Goal: Information Seeking & Learning: Find specific fact

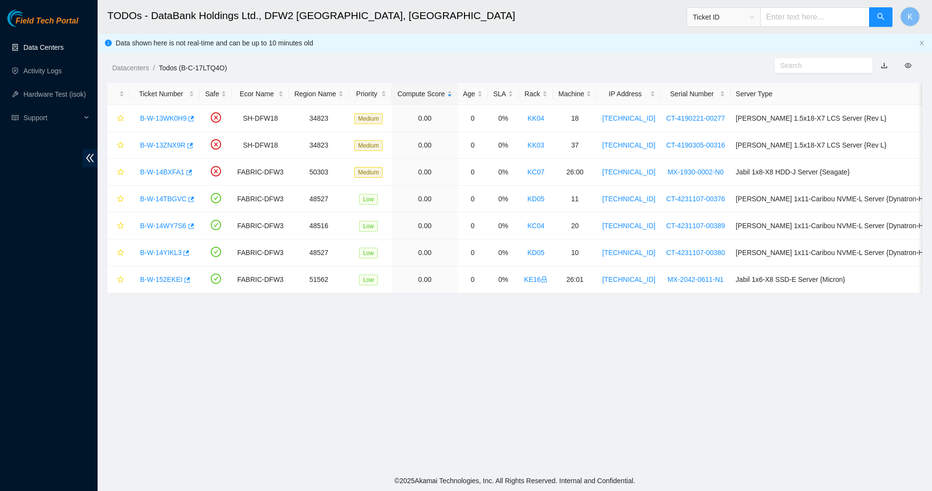
click at [23, 43] on link "Data Centers" at bounding box center [43, 47] width 40 height 8
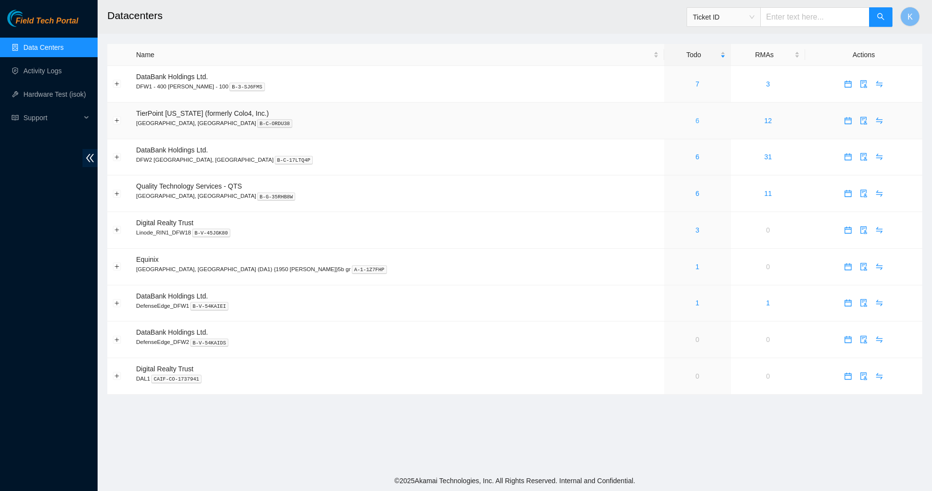
click at [696, 123] on link "6" at bounding box center [698, 121] width 4 height 8
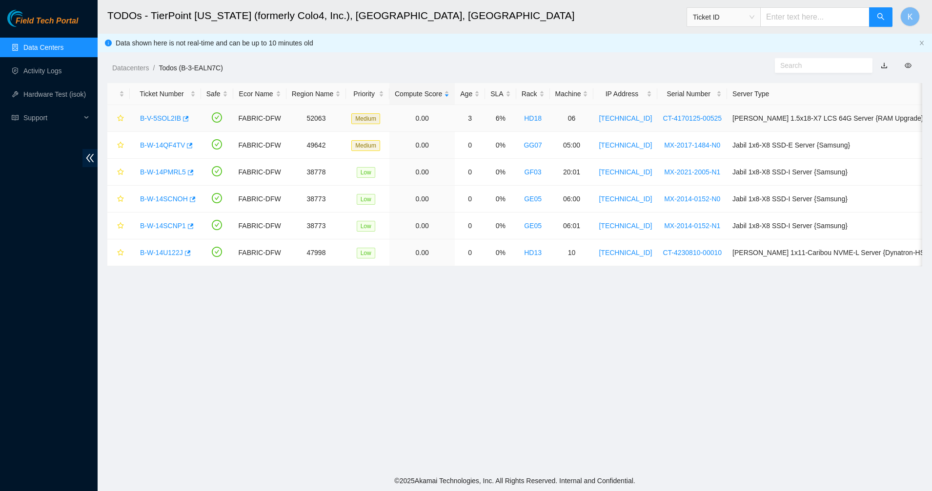
click at [466, 118] on td "3" at bounding box center [470, 118] width 30 height 27
drag, startPoint x: 466, startPoint y: 118, endPoint x: 464, endPoint y: 142, distance: 24.0
click at [461, 140] on td "0" at bounding box center [470, 145] width 30 height 27
click at [465, 149] on td "0" at bounding box center [470, 145] width 30 height 27
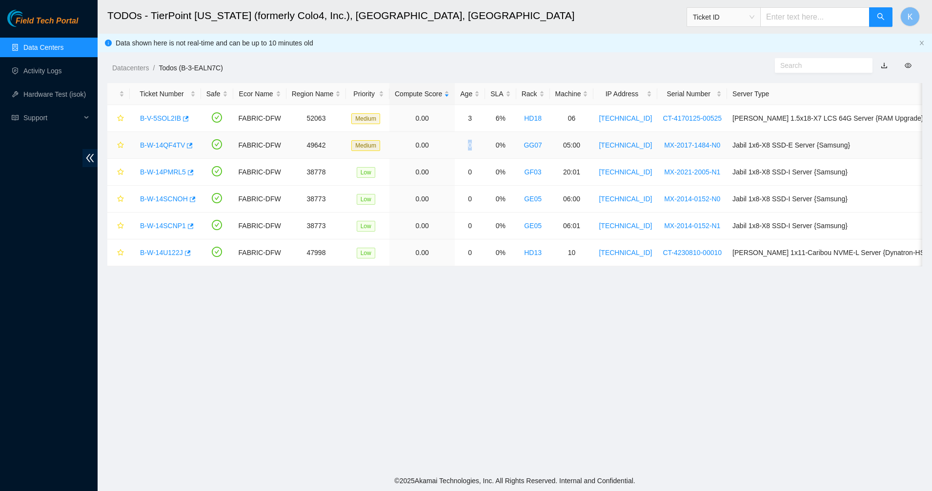
click at [465, 149] on td "0" at bounding box center [470, 145] width 30 height 27
drag, startPoint x: 465, startPoint y: 149, endPoint x: 470, endPoint y: 174, distance: 25.4
click at [470, 174] on td "0" at bounding box center [470, 172] width 30 height 27
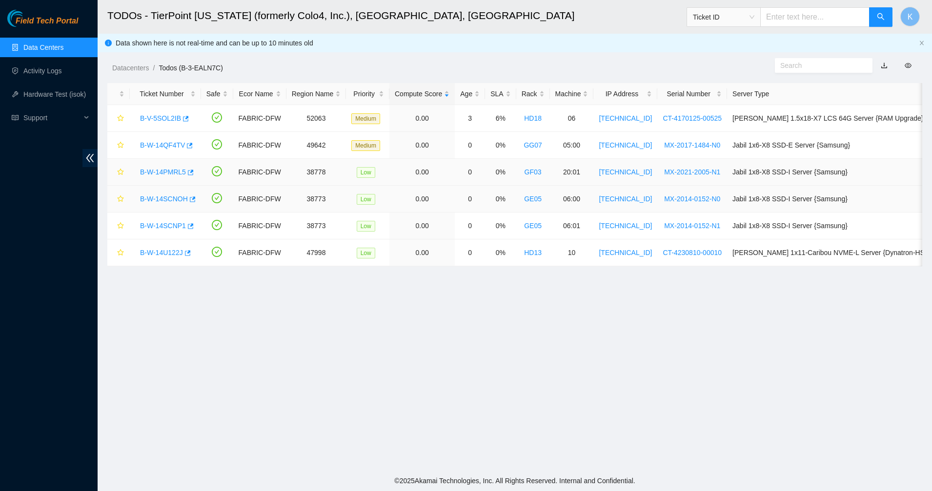
drag, startPoint x: 470, startPoint y: 174, endPoint x: 468, endPoint y: 201, distance: 27.4
click at [468, 201] on td "0" at bounding box center [470, 198] width 30 height 27
click at [460, 346] on main "TODOs - TierPoint [US_STATE] (formerly Colo4, Inc.), [GEOGRAPHIC_DATA], [GEOGRA…" at bounding box center [515, 235] width 835 height 470
click at [45, 49] on link "Data Centers" at bounding box center [43, 47] width 40 height 8
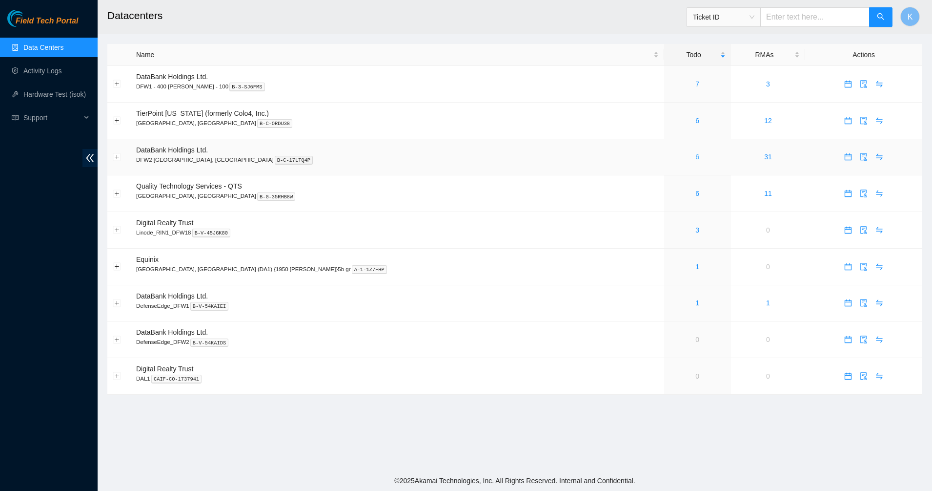
click at [696, 155] on link "6" at bounding box center [698, 157] width 4 height 8
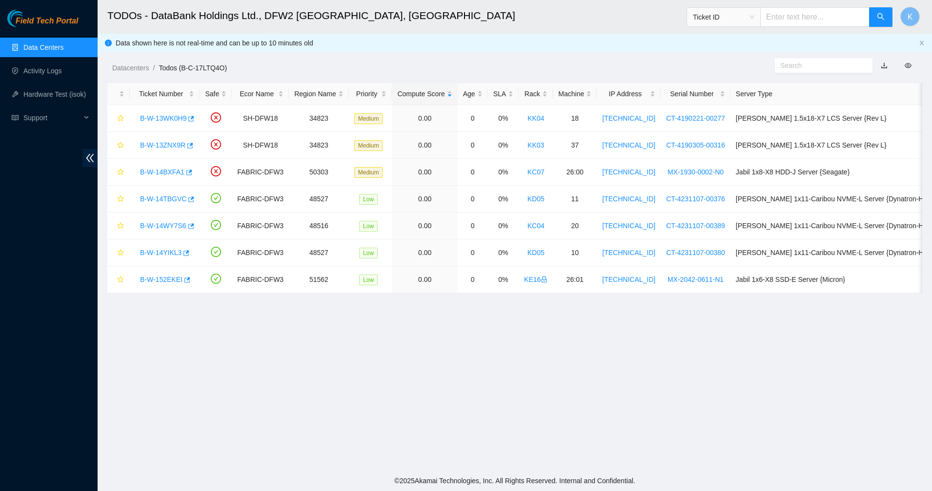
drag, startPoint x: 413, startPoint y: 361, endPoint x: 412, endPoint y: 353, distance: 7.5
click at [413, 360] on main "TODOs - DataBank Holdings Ltd., DFW2 [GEOGRAPHIC_DATA], [GEOGRAPHIC_DATA] Ticke…" at bounding box center [515, 235] width 835 height 470
click at [168, 118] on link "B-W-13WK0H9" at bounding box center [163, 118] width 46 height 8
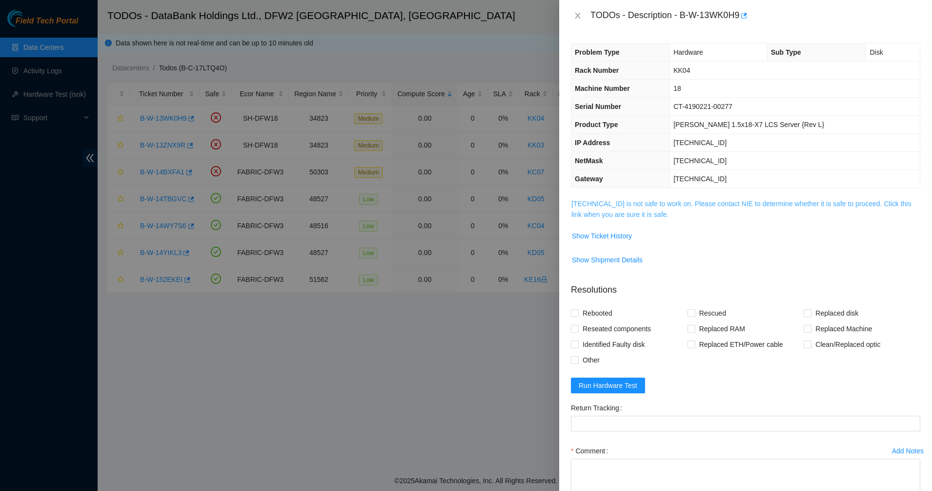
click at [631, 216] on link "[TECHNICAL_ID] is not safe to work on. Please contact NIE to determine whether …" at bounding box center [742, 209] width 340 height 19
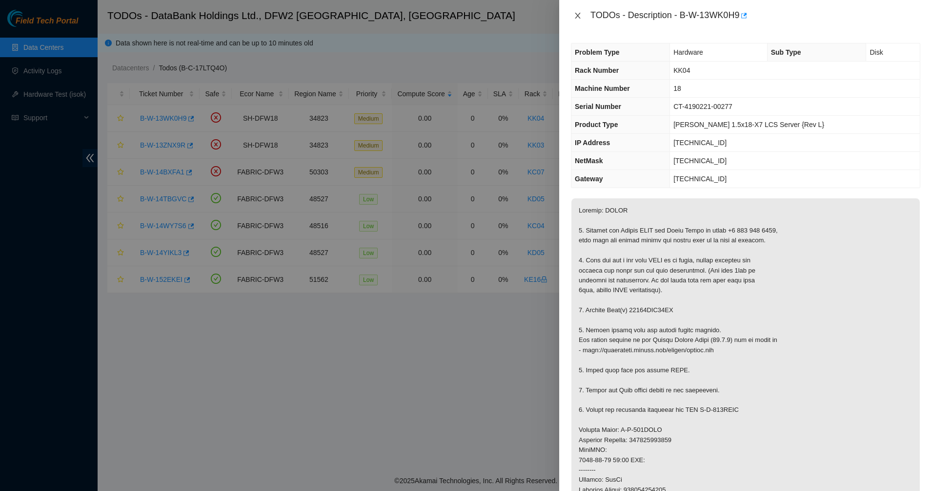
click at [575, 18] on icon "close" at bounding box center [578, 16] width 8 height 8
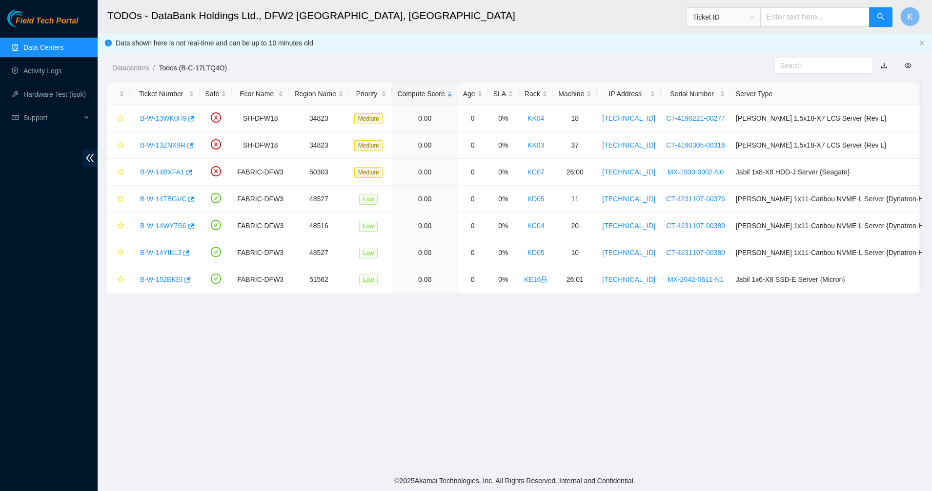
click at [37, 43] on link "Data Centers" at bounding box center [43, 47] width 40 height 8
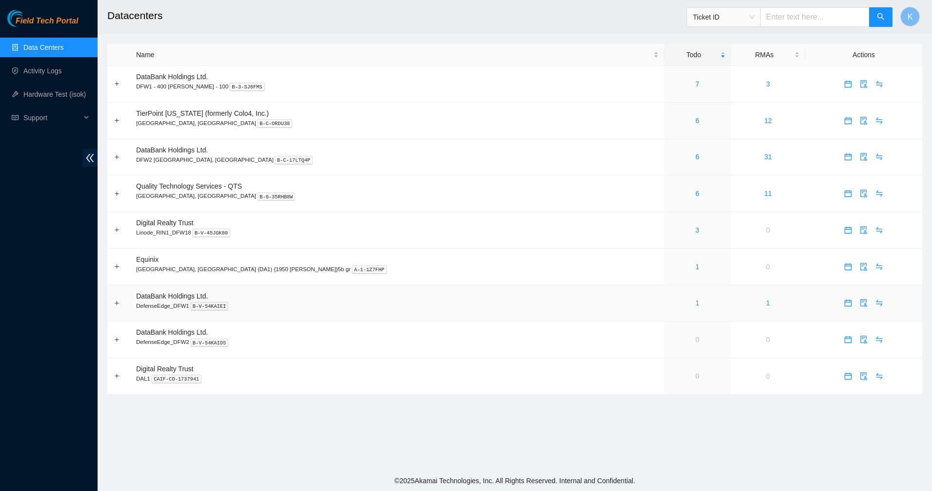
click at [670, 302] on div "1" at bounding box center [698, 302] width 56 height 11
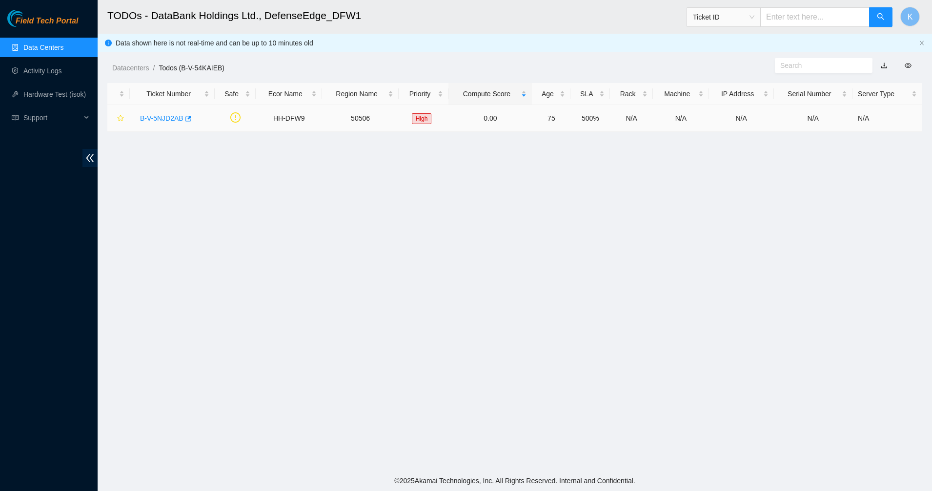
click at [147, 120] on link "B-V-5NJD2AB" at bounding box center [161, 118] width 43 height 8
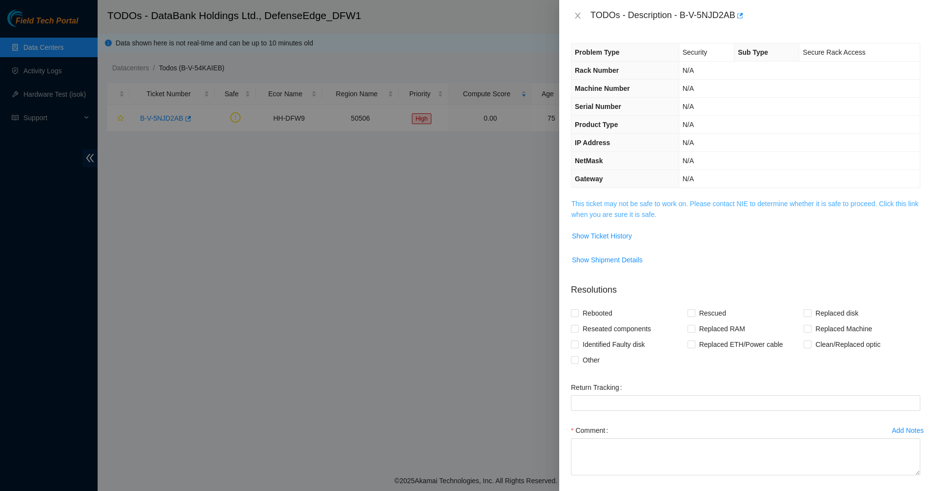
click at [616, 217] on link "This ticket may not be safe to work on. Please contact NIE to determine whether…" at bounding box center [745, 209] width 347 height 19
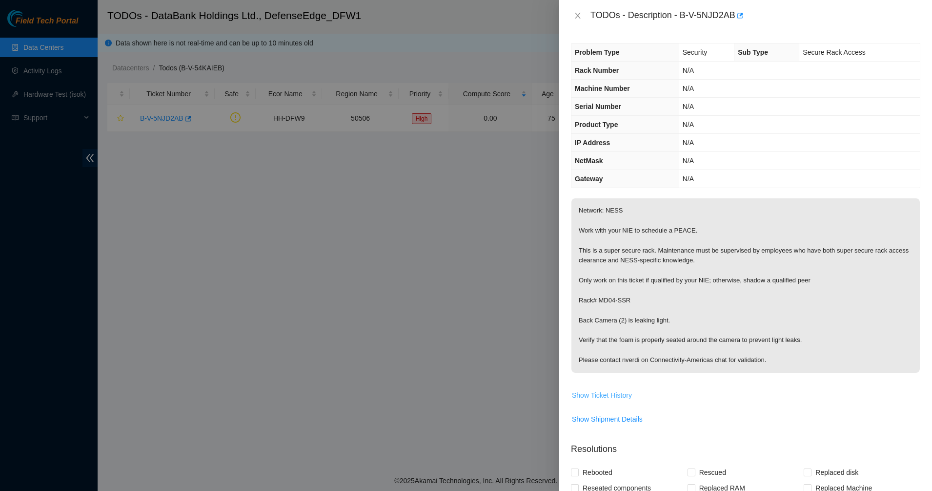
click at [621, 394] on span "Show Ticket History" at bounding box center [602, 395] width 60 height 11
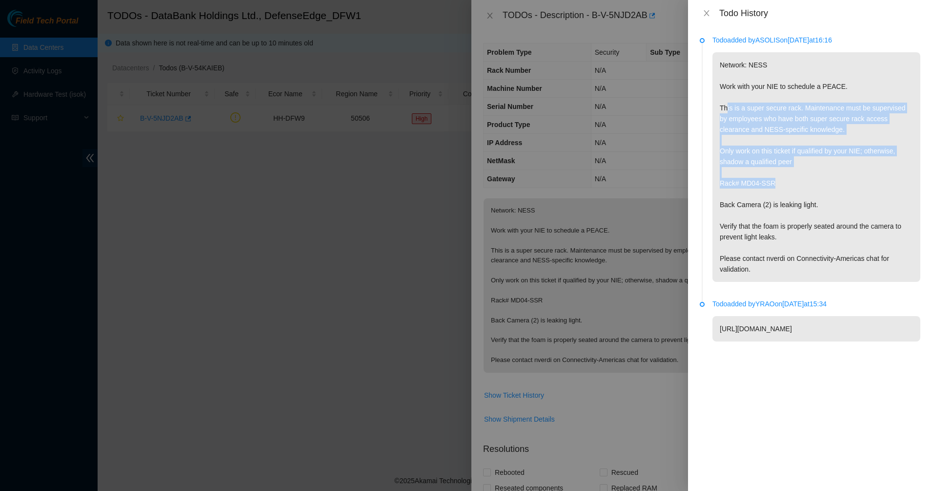
drag, startPoint x: 773, startPoint y: 179, endPoint x: 728, endPoint y: 105, distance: 87.0
click at [728, 105] on p "Network: NESS Work with your NIE to schedule a PEACE. This is a super secure ra…" at bounding box center [817, 166] width 208 height 229
drag, startPoint x: 728, startPoint y: 105, endPoint x: 744, endPoint y: 167, distance: 64.2
click at [744, 167] on p "Network: NESS Work with your NIE to schedule a PEACE. This is a super secure ra…" at bounding box center [817, 166] width 208 height 229
click at [740, 179] on p "Network: NESS Work with your NIE to schedule a PEACE. This is a super secure ra…" at bounding box center [817, 166] width 208 height 229
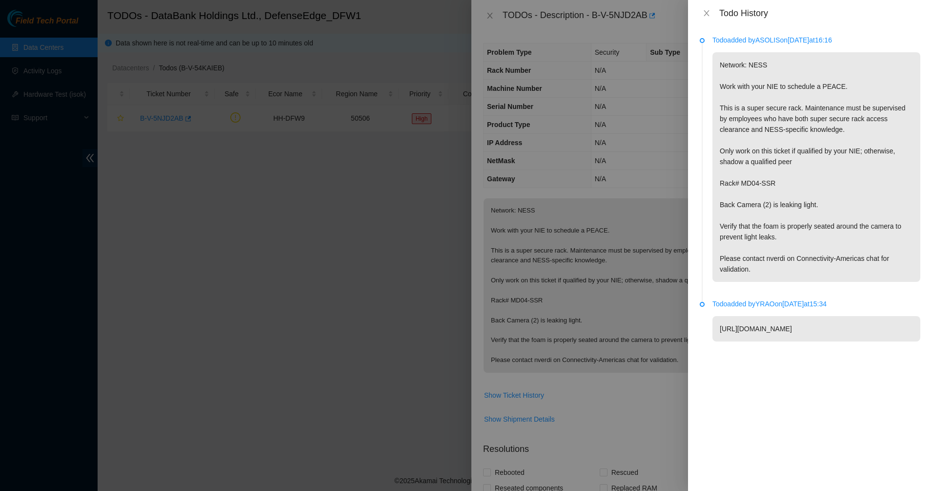
click at [719, 182] on p "Network: NESS Work with your NIE to schedule a PEACE. This is a super secure ra…" at bounding box center [817, 166] width 208 height 229
click at [718, 182] on p "Network: NESS Work with your NIE to schedule a PEACE. This is a super secure ra…" at bounding box center [817, 166] width 208 height 229
drag, startPoint x: 718, startPoint y: 182, endPoint x: 736, endPoint y: 208, distance: 32.1
click at [736, 208] on p "Network: NESS Work with your NIE to schedule a PEACE. This is a super secure ra…" at bounding box center [817, 166] width 208 height 229
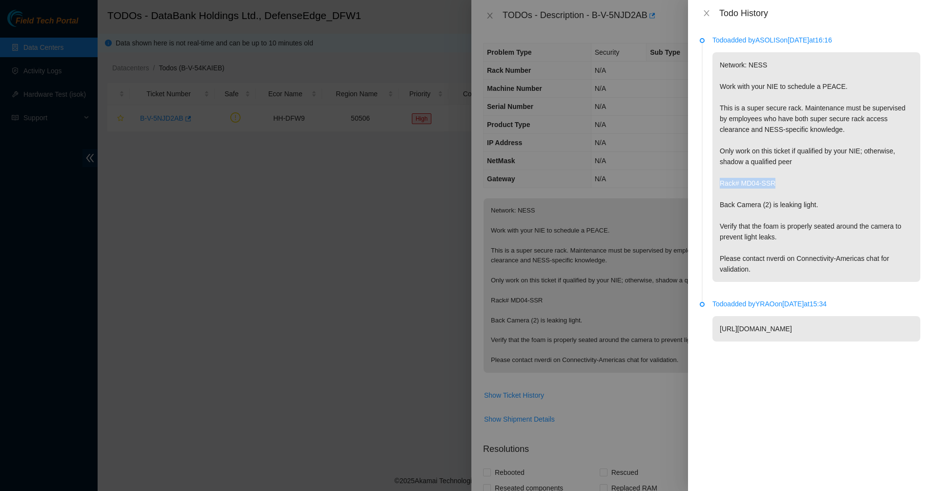
drag, startPoint x: 782, startPoint y: 183, endPoint x: 717, endPoint y: 185, distance: 65.5
click at [717, 185] on p "Network: NESS Work with your NIE to schedule a PEACE. This is a super secure ra…" at bounding box center [817, 166] width 208 height 229
drag, startPoint x: 717, startPoint y: 185, endPoint x: 752, endPoint y: 204, distance: 40.0
click at [752, 204] on p "Network: NESS Work with your NIE to schedule a PEACE. This is a super secure ra…" at bounding box center [817, 166] width 208 height 229
drag, startPoint x: 704, startPoint y: 15, endPoint x: 554, endPoint y: 21, distance: 150.0
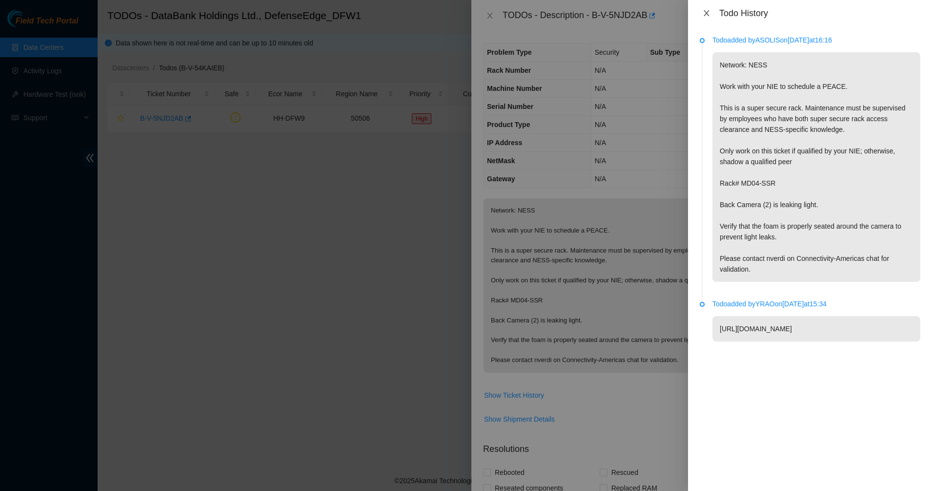
click at [702, 13] on button "Close" at bounding box center [707, 13] width 14 height 9
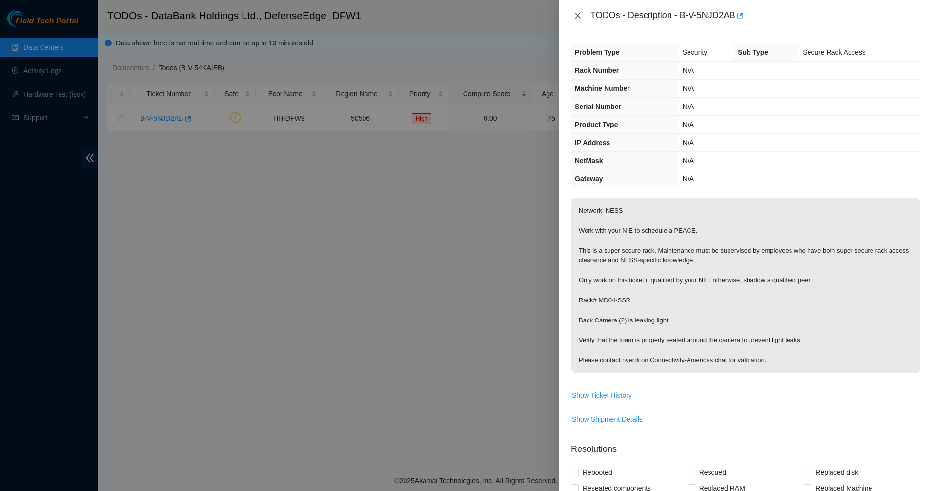
click at [581, 18] on icon "close" at bounding box center [578, 16] width 8 height 8
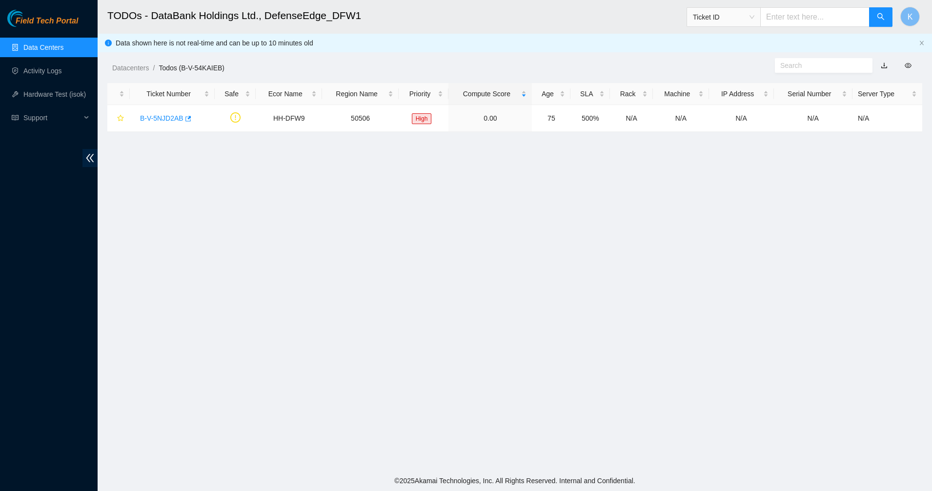
click at [26, 45] on link "Data Centers" at bounding box center [43, 47] width 40 height 8
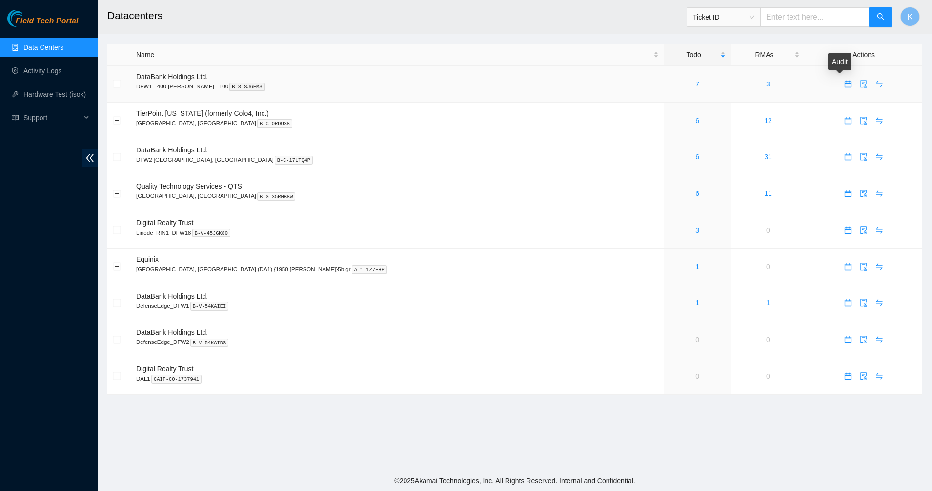
click at [861, 87] on icon "audit" at bounding box center [864, 84] width 6 height 8
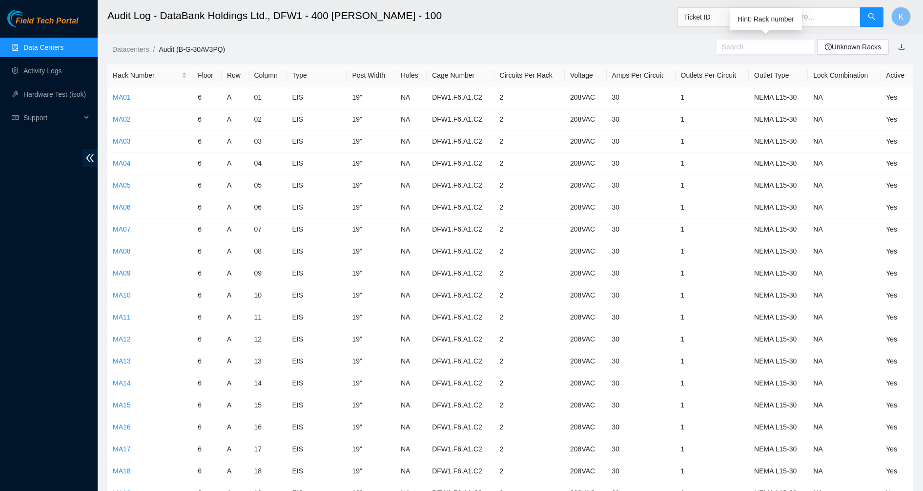
click at [752, 50] on input "text" at bounding box center [761, 46] width 79 height 11
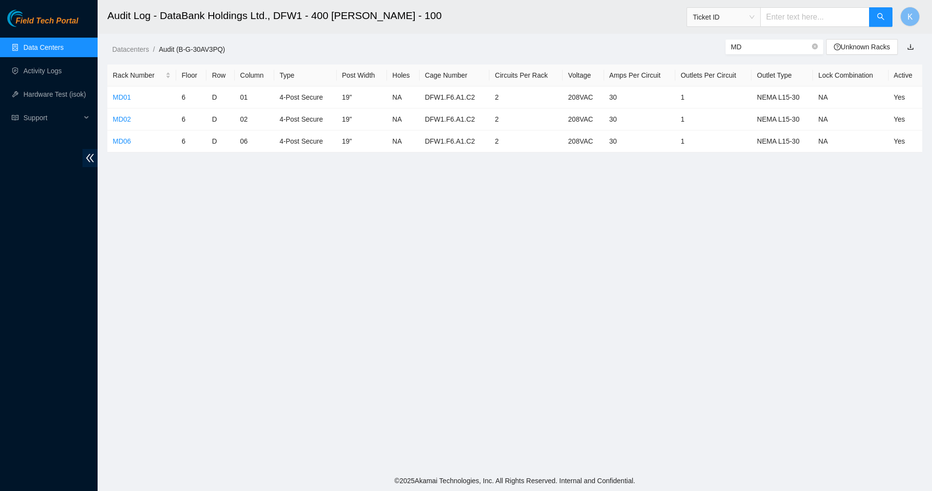
type input "M"
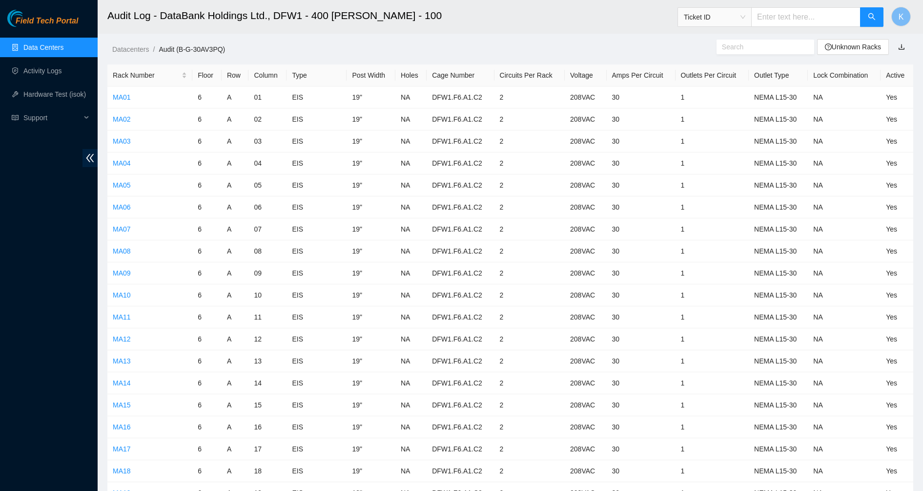
click at [43, 43] on link "Data Centers" at bounding box center [43, 47] width 40 height 8
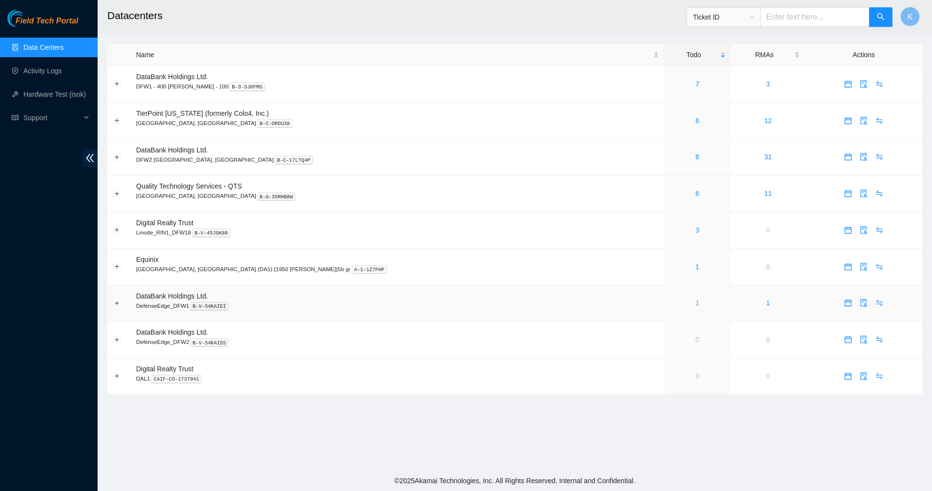
click at [696, 304] on link "1" at bounding box center [698, 303] width 4 height 8
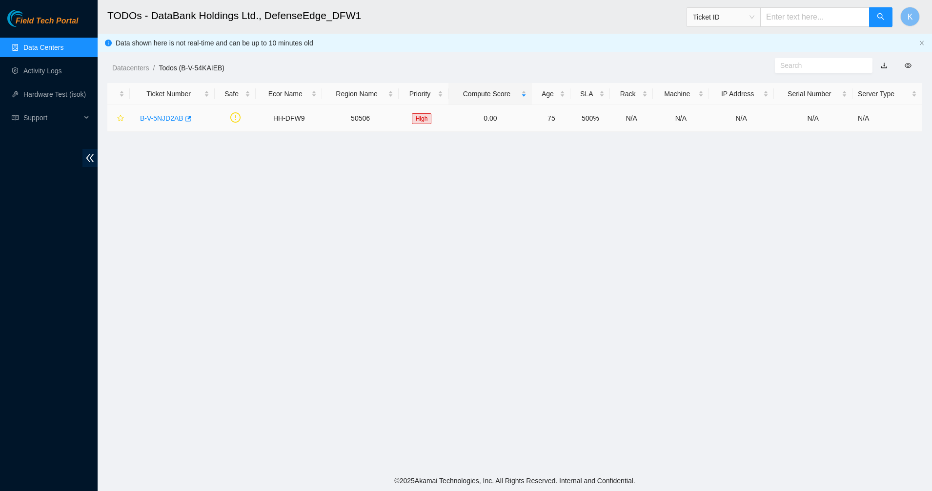
click at [167, 118] on link "B-V-5NJD2AB" at bounding box center [161, 118] width 43 height 8
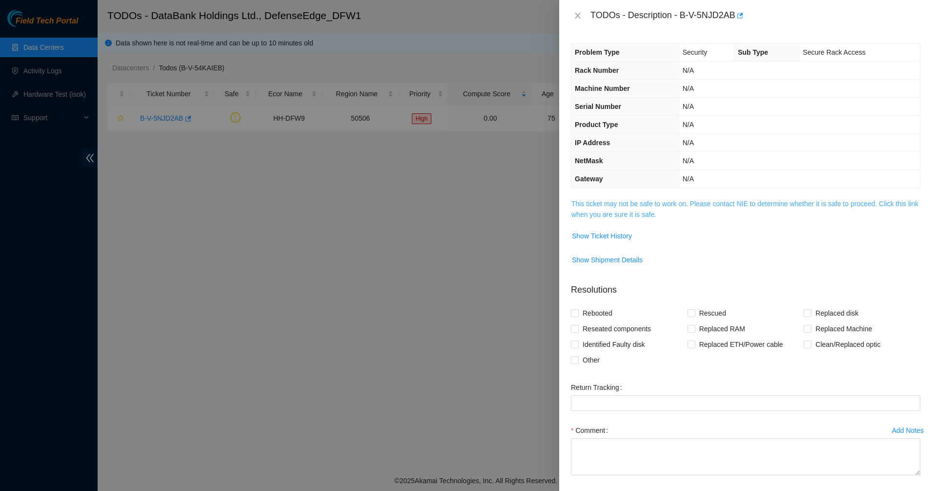
click at [633, 209] on link "This ticket may not be safe to work on. Please contact NIE to determine whether…" at bounding box center [745, 209] width 347 height 19
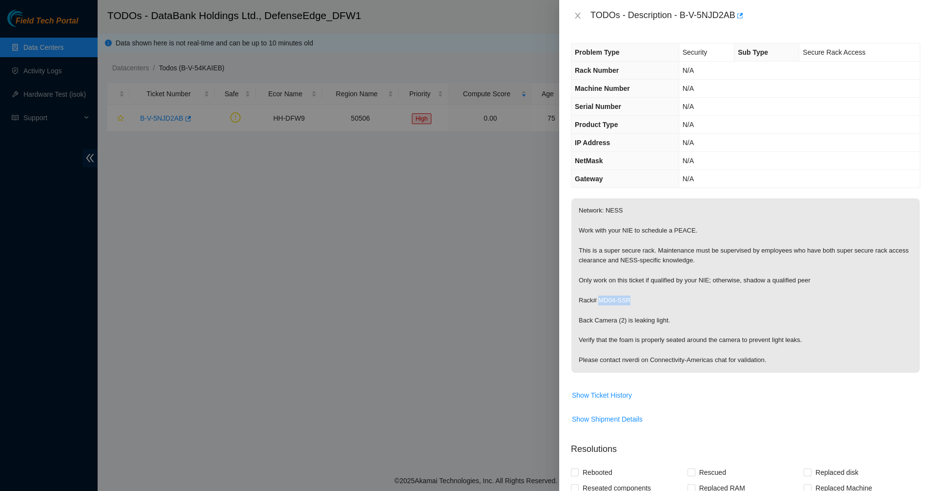
drag, startPoint x: 597, startPoint y: 301, endPoint x: 628, endPoint y: 298, distance: 31.3
click at [628, 298] on p "Network: NESS Work with your NIE to schedule a PEACE. This is a super secure ra…" at bounding box center [746, 285] width 349 height 174
copy p "MD04-SSR"
click at [579, 15] on icon "close" at bounding box center [578, 16] width 8 height 8
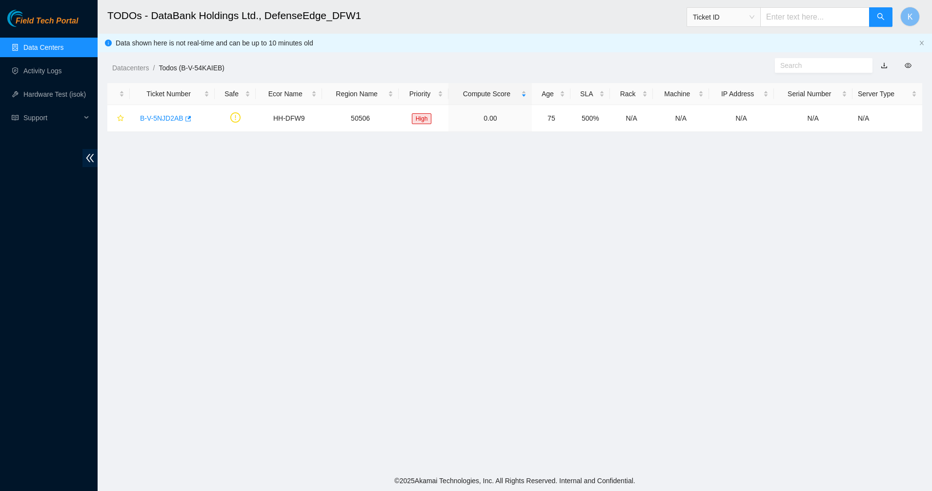
click at [34, 48] on link "Data Centers" at bounding box center [43, 47] width 40 height 8
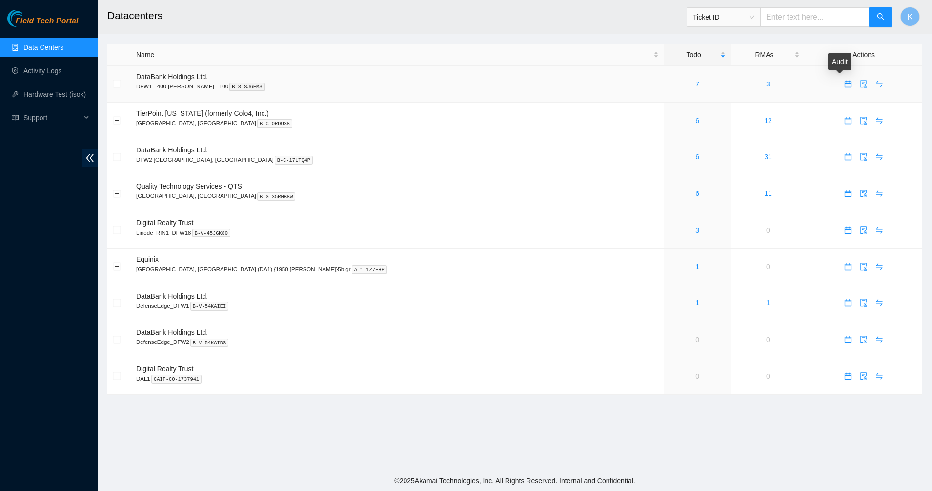
click at [860, 83] on icon "audit" at bounding box center [864, 84] width 8 height 8
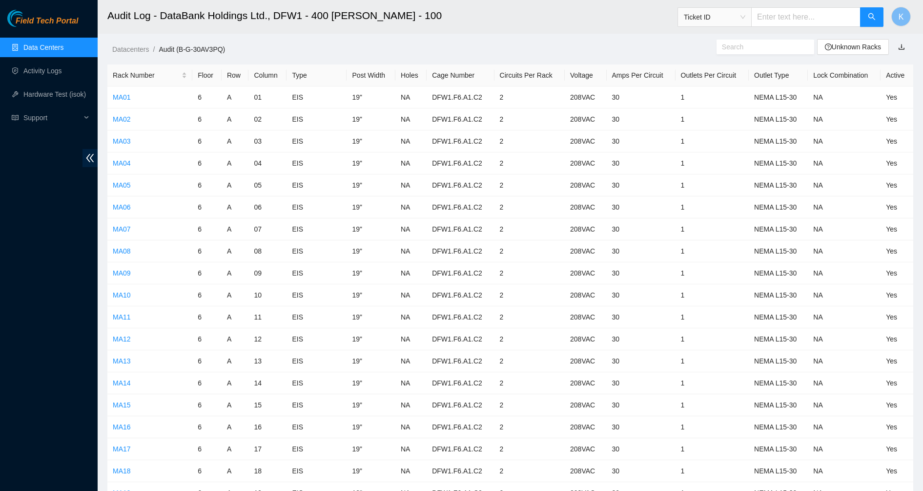
click at [760, 43] on input "text" at bounding box center [761, 46] width 79 height 11
paste input "MD04-SSR"
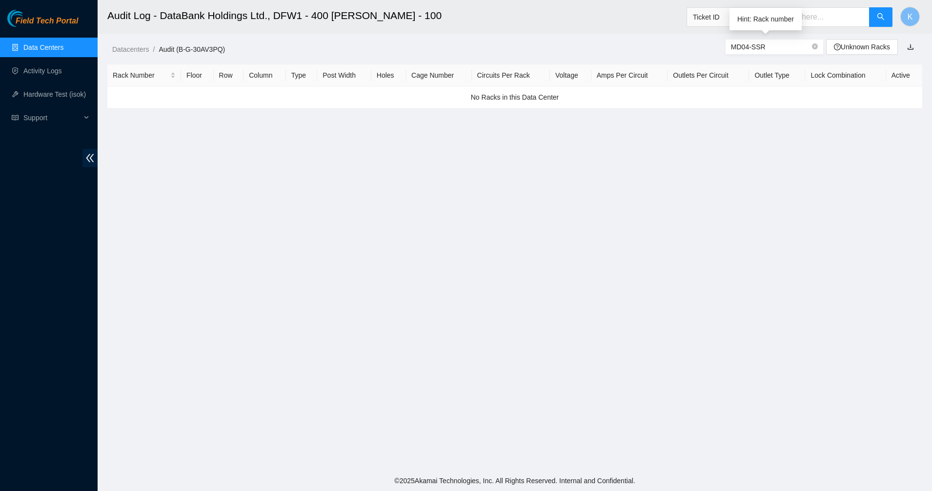
drag, startPoint x: 774, startPoint y: 42, endPoint x: 735, endPoint y: 44, distance: 39.1
click at [735, 44] on input "MD04-SSR" at bounding box center [770, 46] width 79 height 11
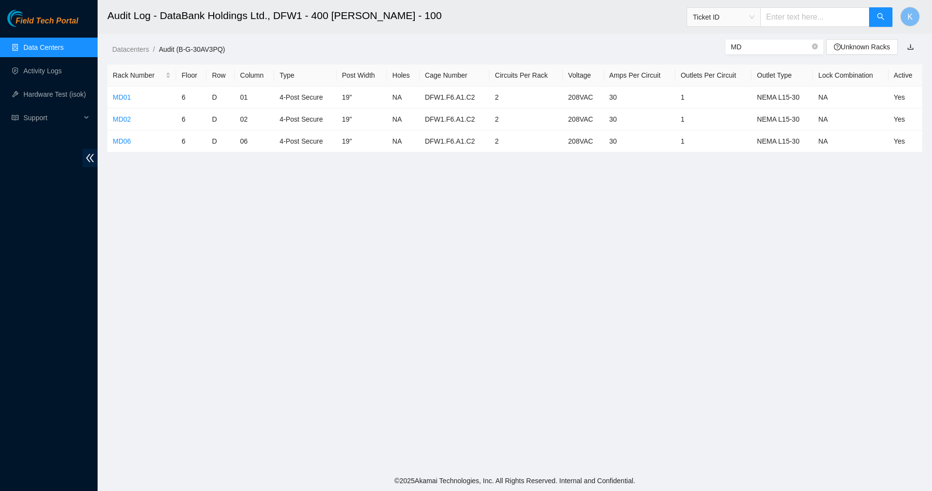
type input "M"
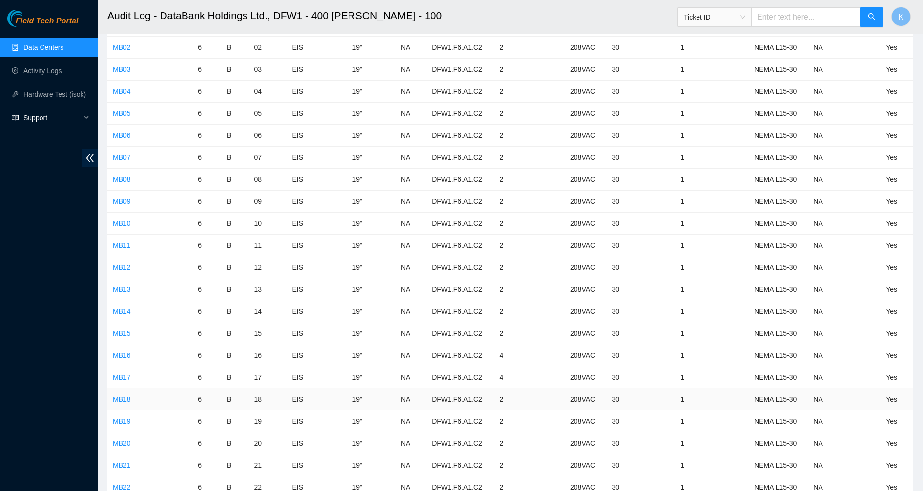
scroll to position [480, 0]
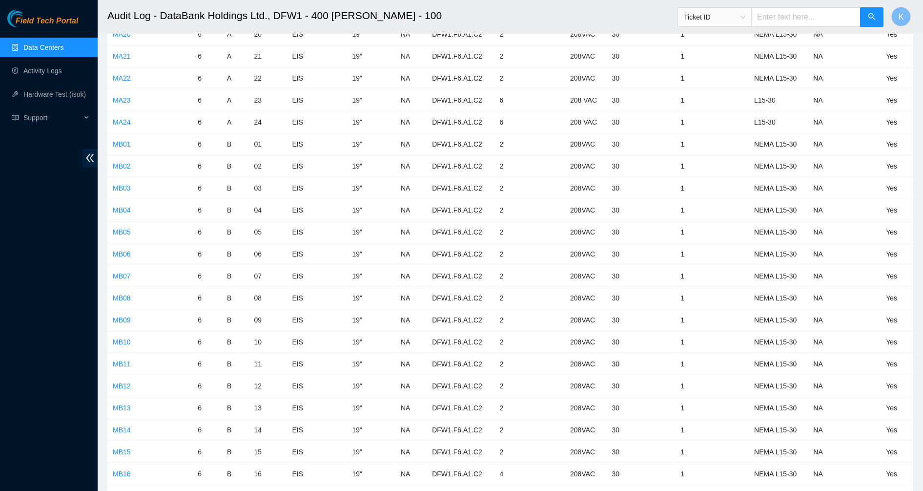
click at [41, 43] on link "Data Centers" at bounding box center [43, 47] width 40 height 8
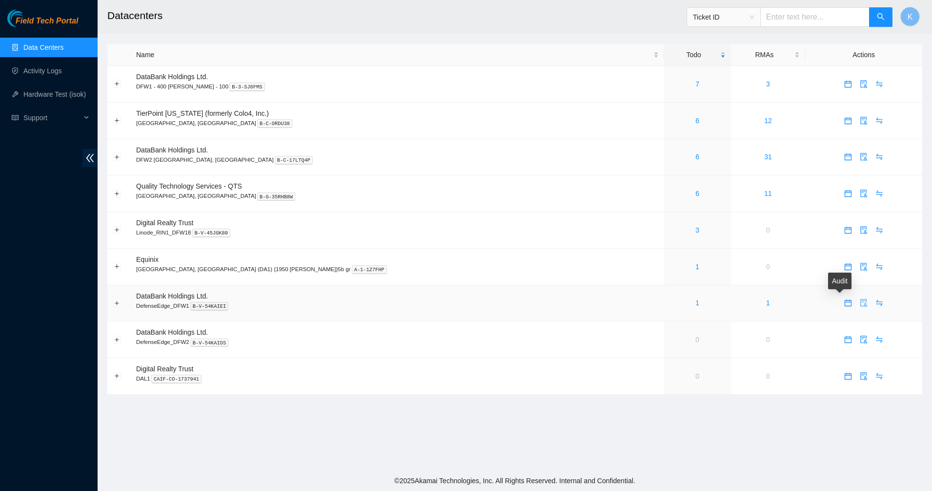
click at [861, 302] on icon "audit" at bounding box center [864, 303] width 6 height 8
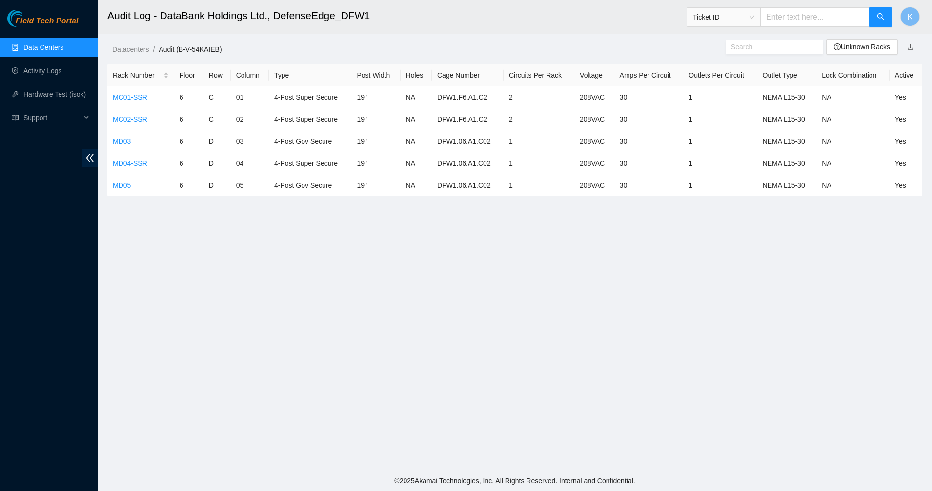
click at [49, 43] on link "Data Centers" at bounding box center [43, 47] width 40 height 8
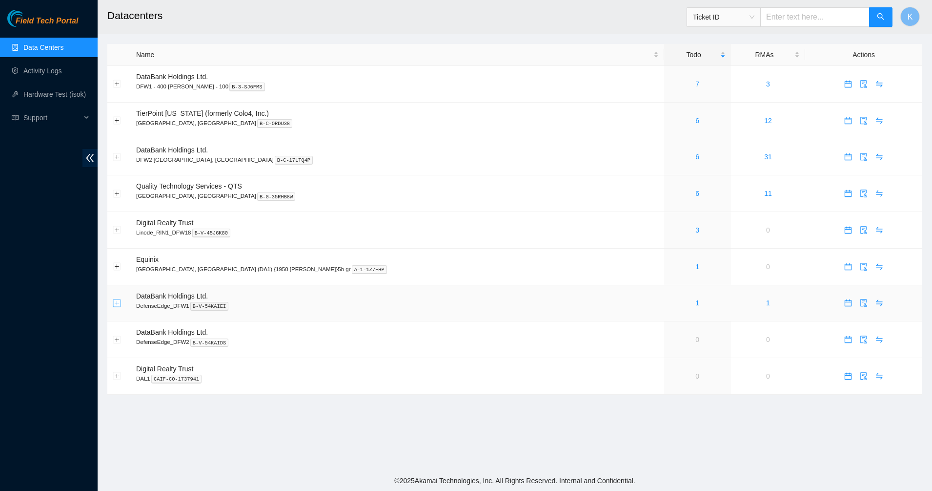
click at [120, 305] on button "Expand row" at bounding box center [117, 303] width 8 height 8
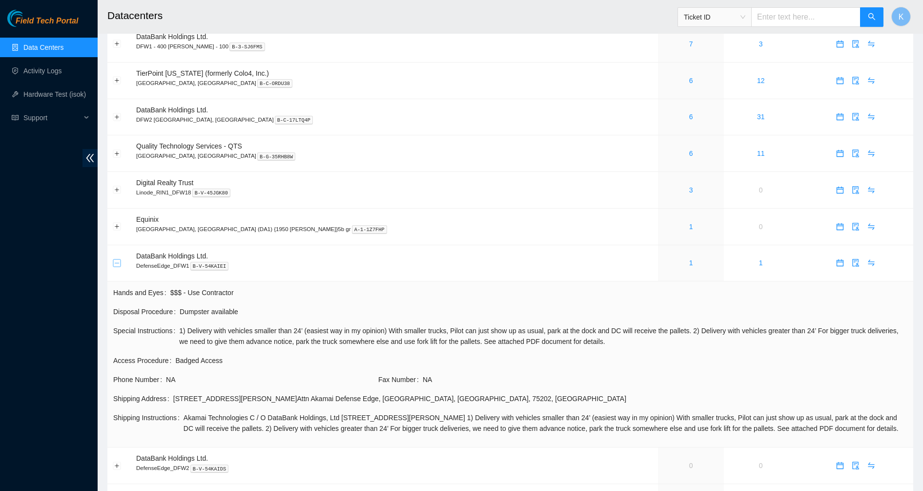
scroll to position [61, 0]
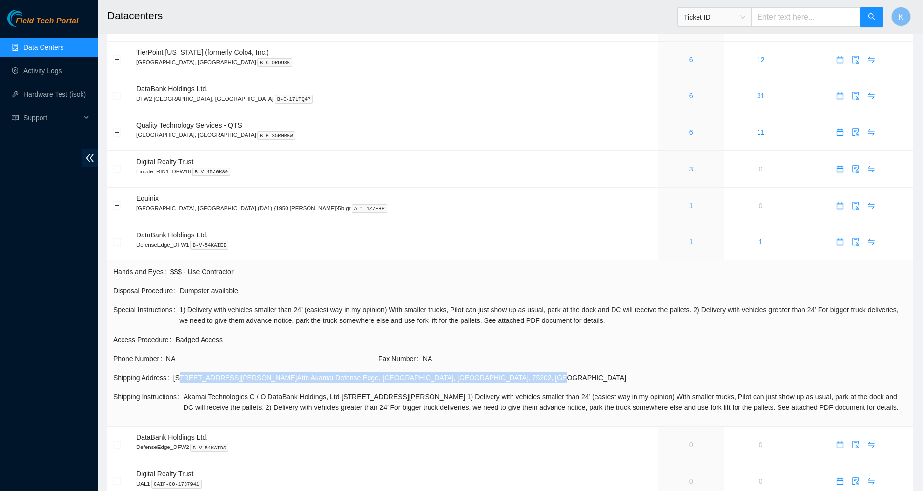
drag, startPoint x: 177, startPoint y: 372, endPoint x: 439, endPoint y: 379, distance: 261.7
click at [439, 379] on div "[STREET_ADDRESS][PERSON_NAME]" at bounding box center [540, 377] width 734 height 11
drag, startPoint x: 439, startPoint y: 379, endPoint x: 428, endPoint y: 384, distance: 12.2
click at [428, 384] on td "Shipping Address [STREET_ADDRESS][PERSON_NAME]" at bounding box center [510, 380] width 795 height 19
click at [412, 382] on div "[STREET_ADDRESS][PERSON_NAME]" at bounding box center [540, 377] width 734 height 11
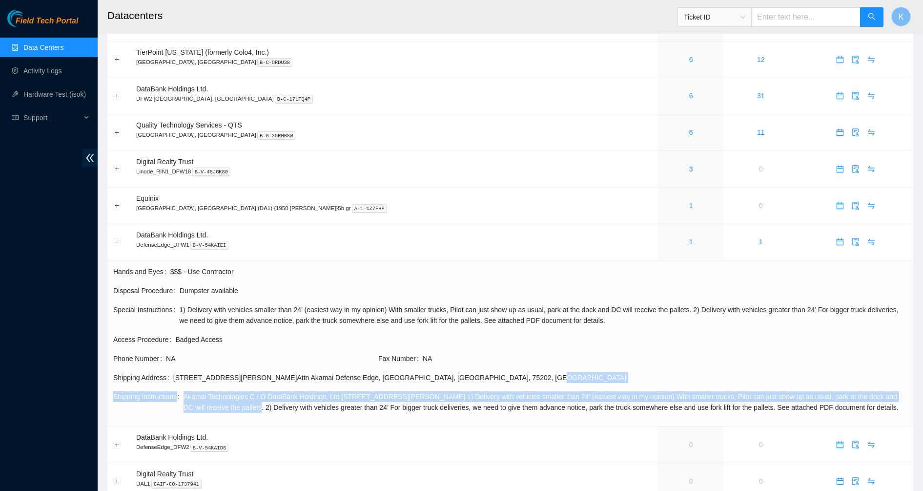
drag, startPoint x: 412, startPoint y: 379, endPoint x: 221, endPoint y: 405, distance: 193.1
click at [223, 407] on tbody "Hands and Eyes $$$ - Use Contractor Disposal Procedure Dumpster available Speci…" at bounding box center [510, 343] width 795 height 155
drag, startPoint x: 221, startPoint y: 405, endPoint x: 209, endPoint y: 389, distance: 19.6
click at [211, 392] on span "Akamai Technologies C / O DataBank Holdings, Ltd [STREET_ADDRESS][PERSON_NAME] …" at bounding box center [546, 401] width 724 height 21
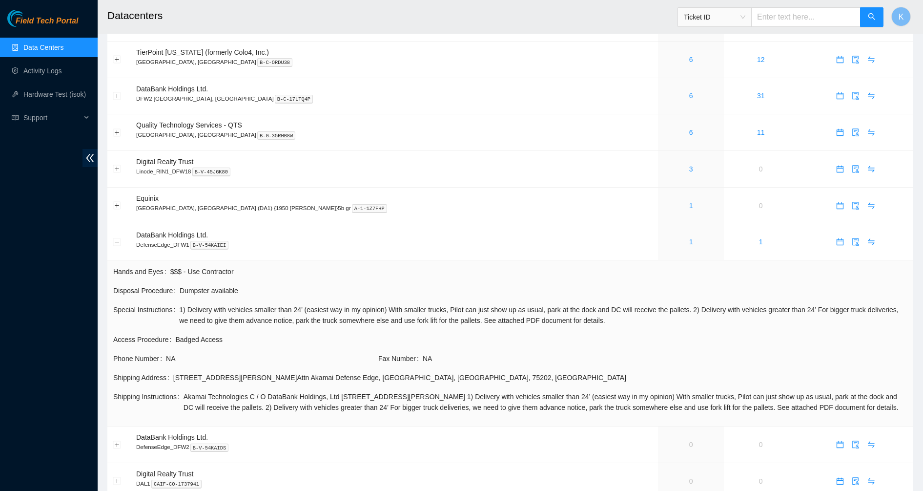
click at [207, 381] on div "[STREET_ADDRESS][PERSON_NAME]" at bounding box center [540, 377] width 734 height 11
click at [115, 243] on button "Collapse row" at bounding box center [117, 242] width 8 height 8
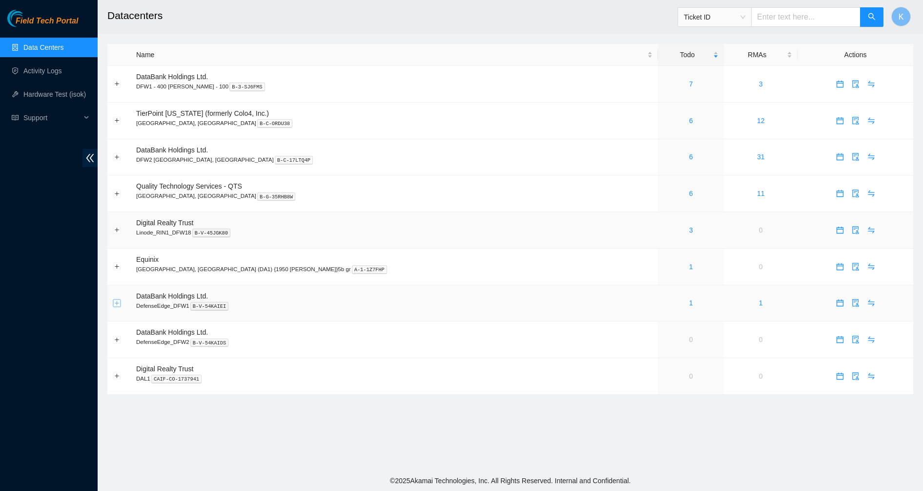
scroll to position [0, 0]
click at [184, 337] on p "DefenseEdge_DFW2 B-V-54KAIDS" at bounding box center [397, 341] width 523 height 9
click at [40, 318] on div "Field Tech Portal Data Centers Activity Logs Hardware Test (isok) Support" at bounding box center [49, 250] width 98 height 481
click at [114, 304] on button "Expand row" at bounding box center [117, 303] width 8 height 8
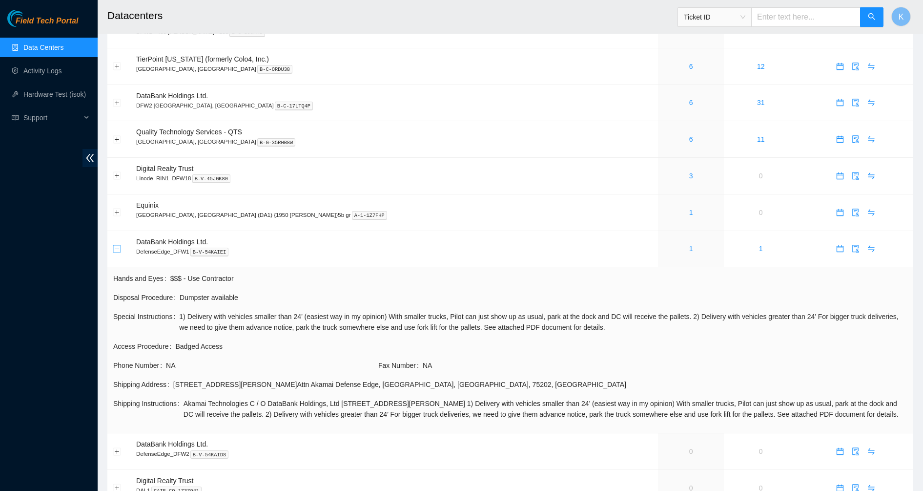
scroll to position [100, 0]
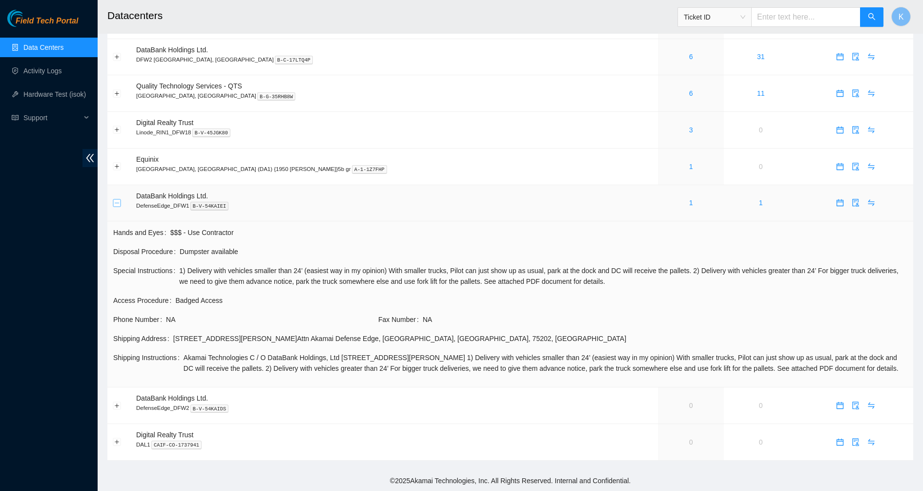
click at [113, 202] on button "Collapse row" at bounding box center [117, 203] width 8 height 8
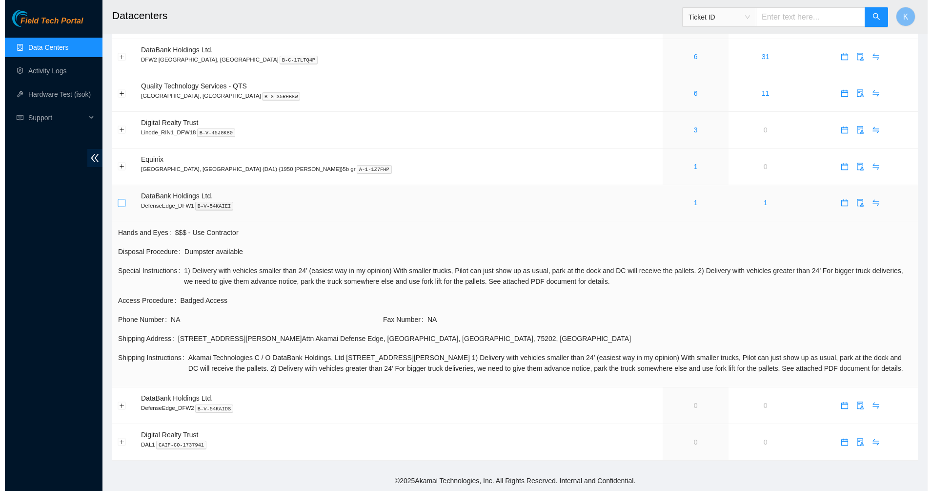
scroll to position [0, 0]
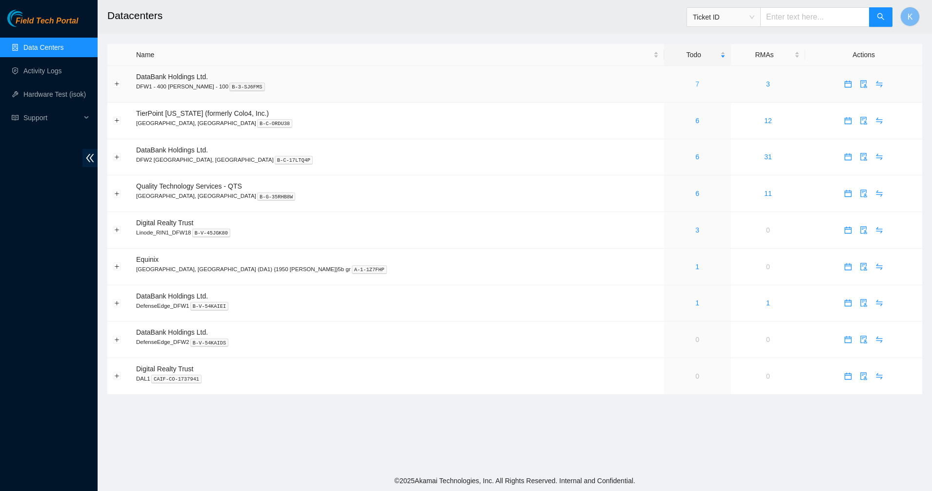
click at [696, 86] on link "7" at bounding box center [698, 84] width 4 height 8
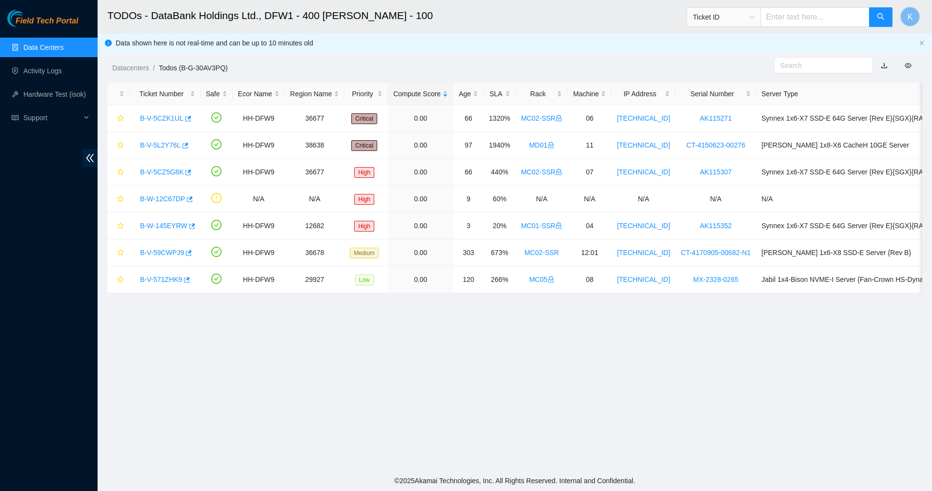
drag, startPoint x: 542, startPoint y: 302, endPoint x: 647, endPoint y: 293, distance: 105.3
click at [634, 297] on main "TODOs - DataBank Holdings Ltd., DFW1 - 400 [PERSON_NAME] - 100 Ticket ID K Data…" at bounding box center [515, 235] width 835 height 470
click at [51, 47] on link "Data Centers" at bounding box center [43, 47] width 40 height 8
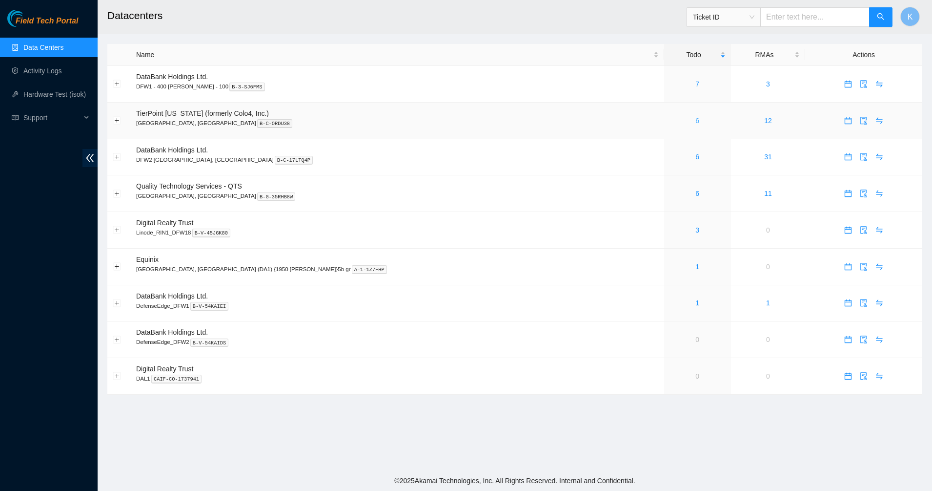
click at [696, 123] on link "6" at bounding box center [698, 121] width 4 height 8
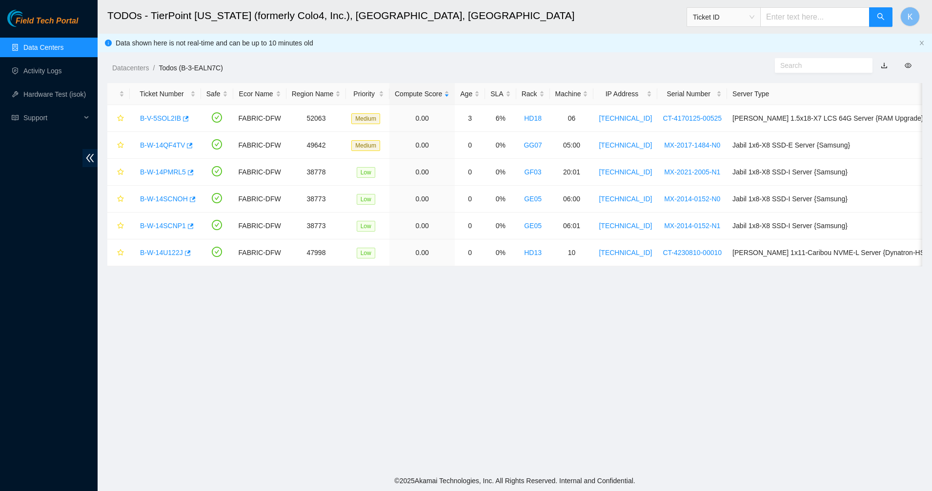
click at [47, 48] on link "Data Centers" at bounding box center [43, 47] width 40 height 8
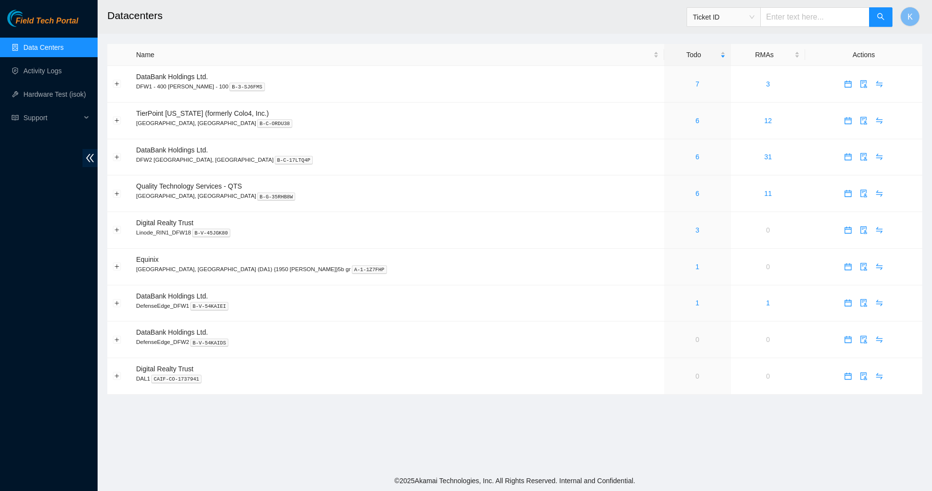
drag, startPoint x: 607, startPoint y: 428, endPoint x: 596, endPoint y: 459, distance: 33.2
click at [606, 428] on main "Datacenters Ticket ID K Name Todo RMAs Actions DataBank Holdings Ltd. DFW1 - 40…" at bounding box center [515, 235] width 835 height 470
